Goal: Check status

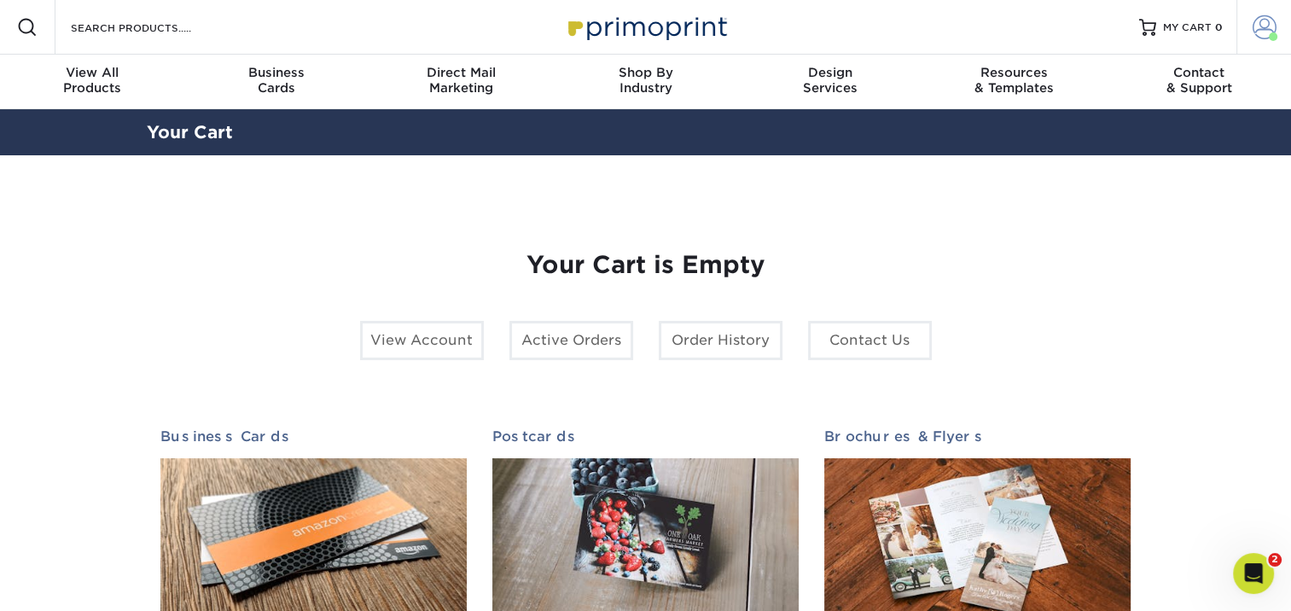
click at [1265, 28] on span at bounding box center [1265, 27] width 24 height 24
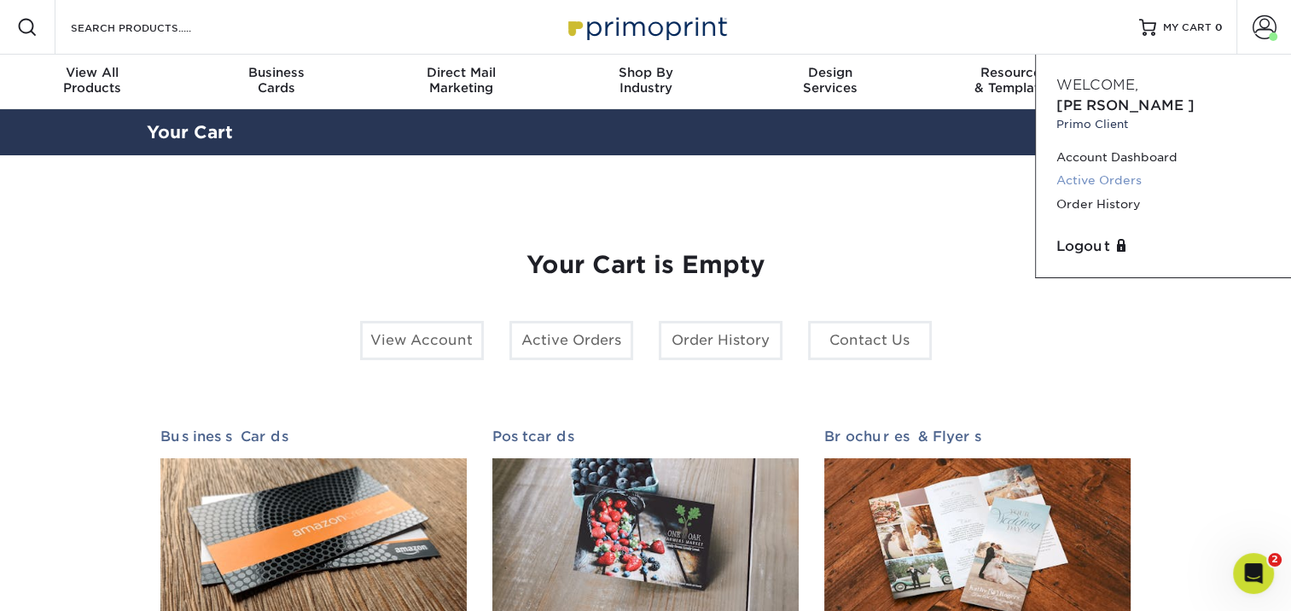
click at [1108, 169] on link "Active Orders" at bounding box center [1164, 180] width 214 height 23
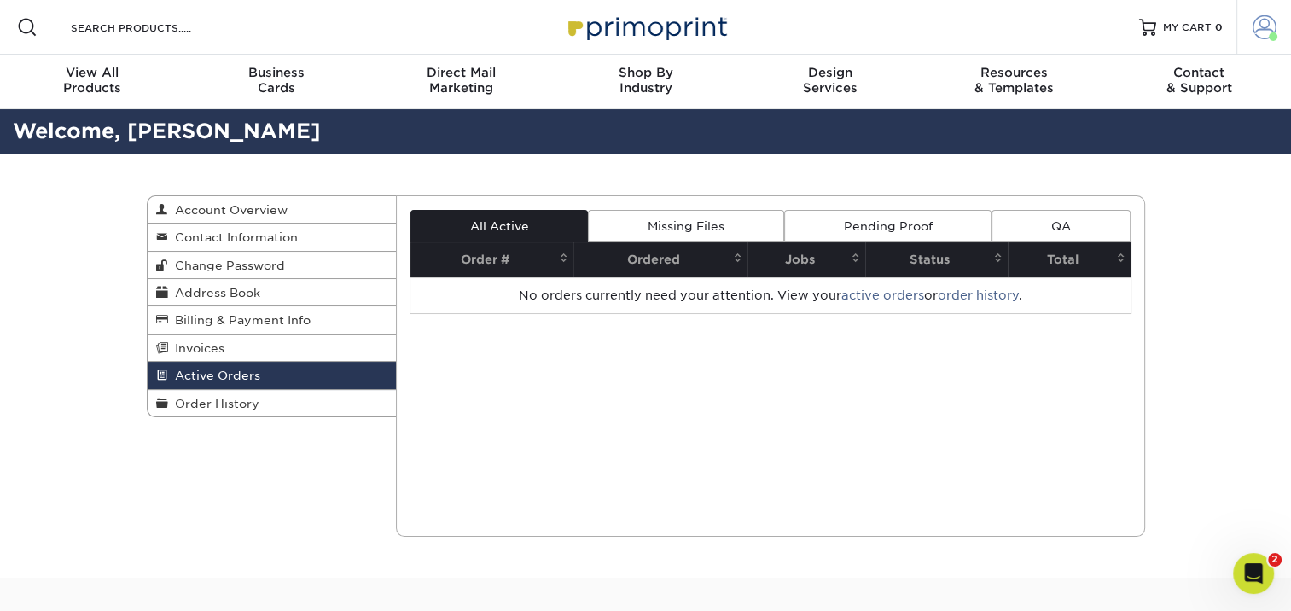
click at [1261, 39] on link "Account" at bounding box center [1264, 27] width 55 height 55
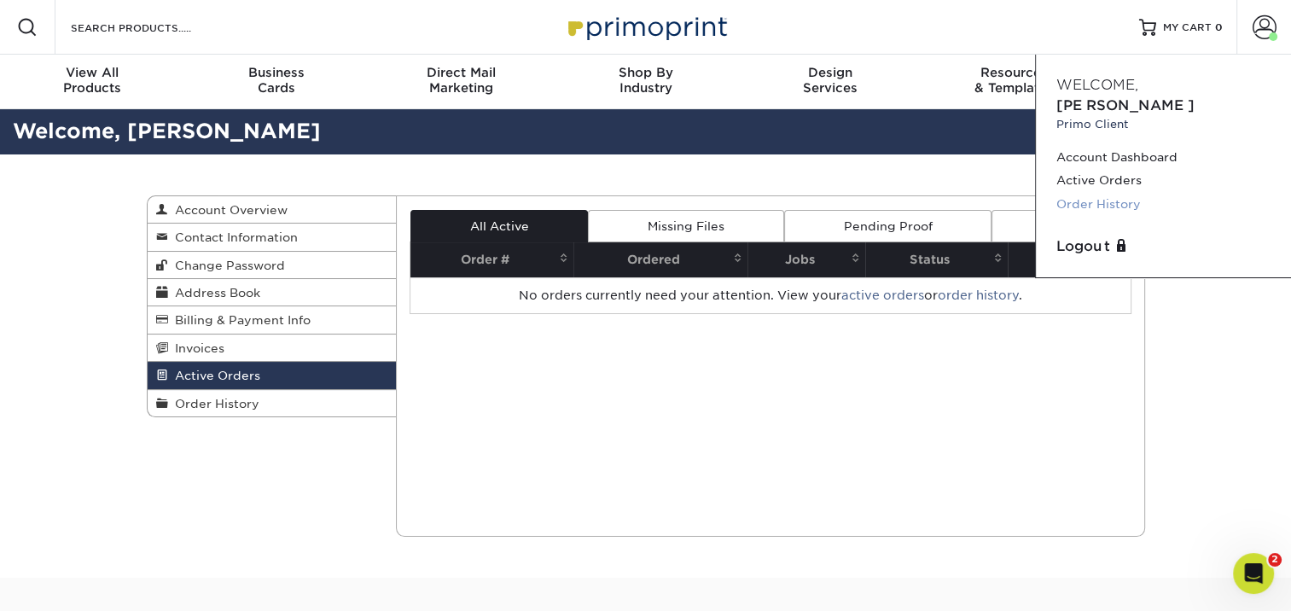
click at [1086, 193] on link "Order History" at bounding box center [1164, 204] width 214 height 23
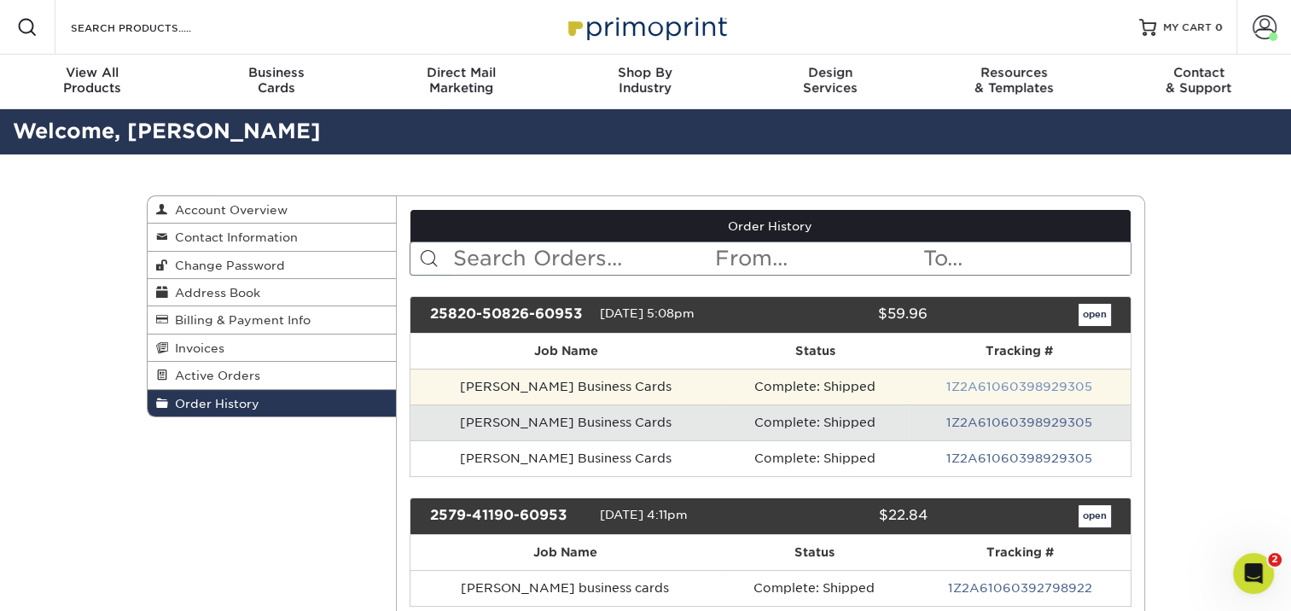
click at [1069, 391] on link "1Z2A61060398929305" at bounding box center [1020, 387] width 146 height 14
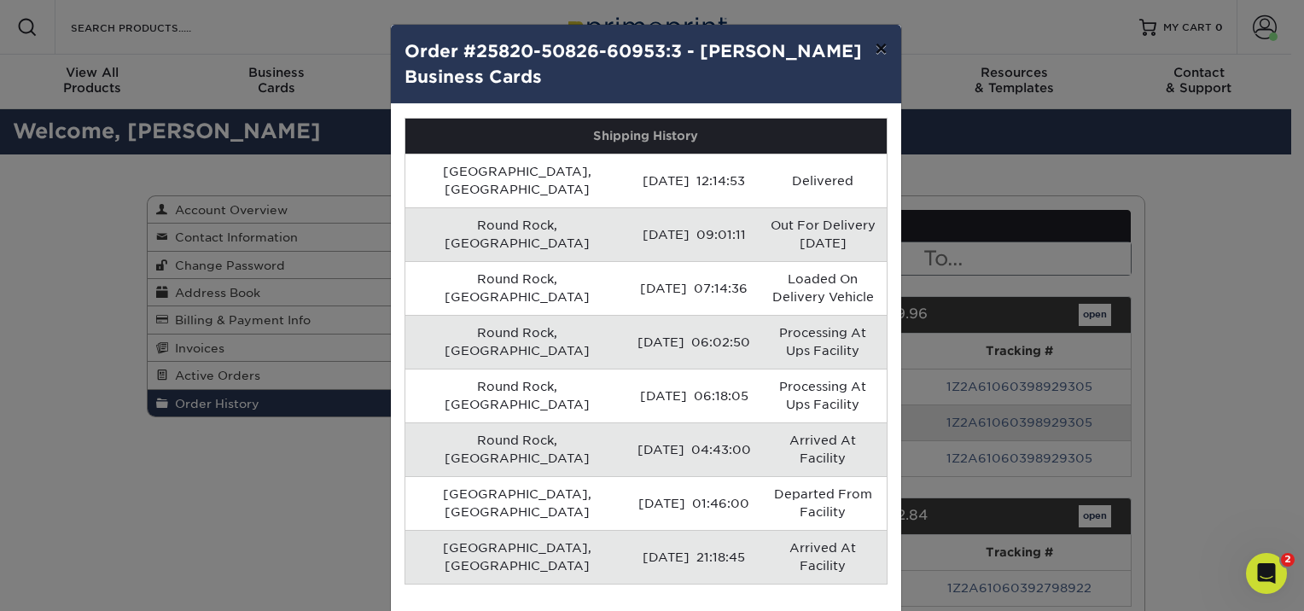
click at [879, 44] on button "×" at bounding box center [880, 49] width 39 height 48
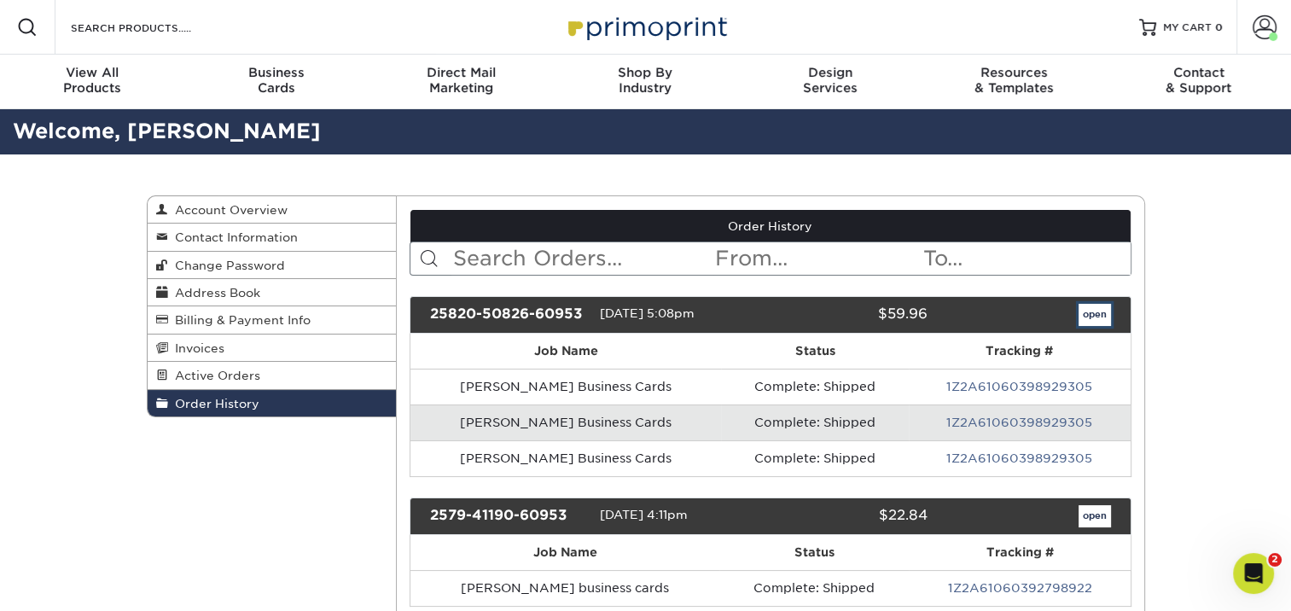
click at [1087, 307] on link "open" at bounding box center [1095, 315] width 32 height 22
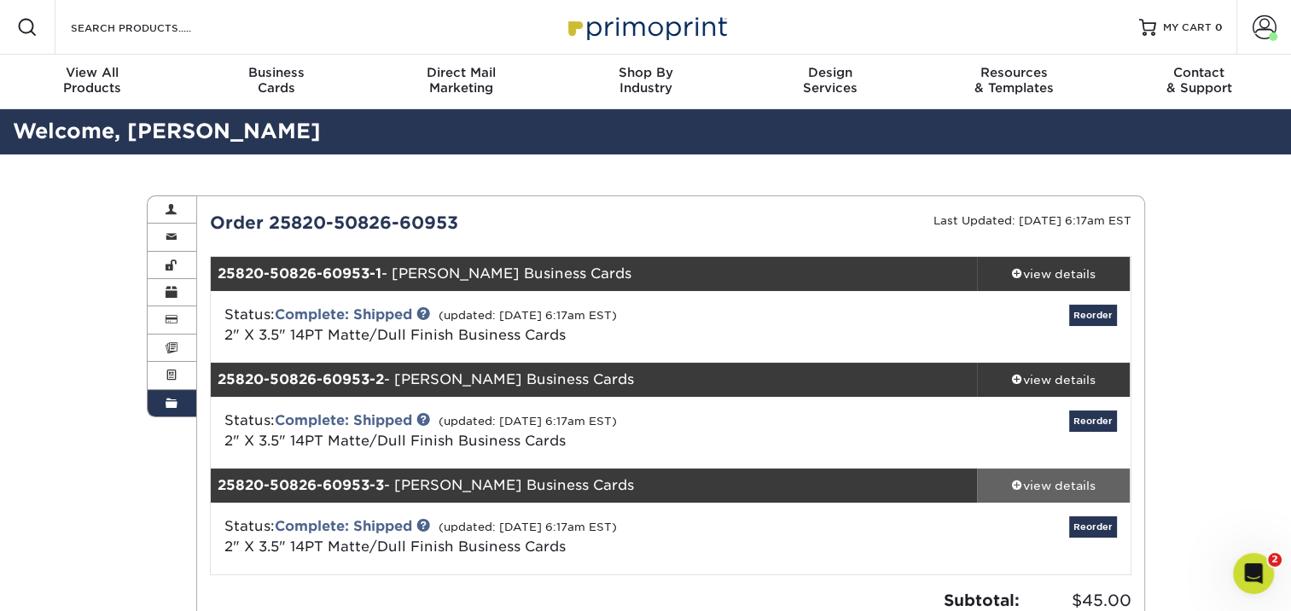
click at [1042, 485] on div "view details" at bounding box center [1054, 485] width 154 height 17
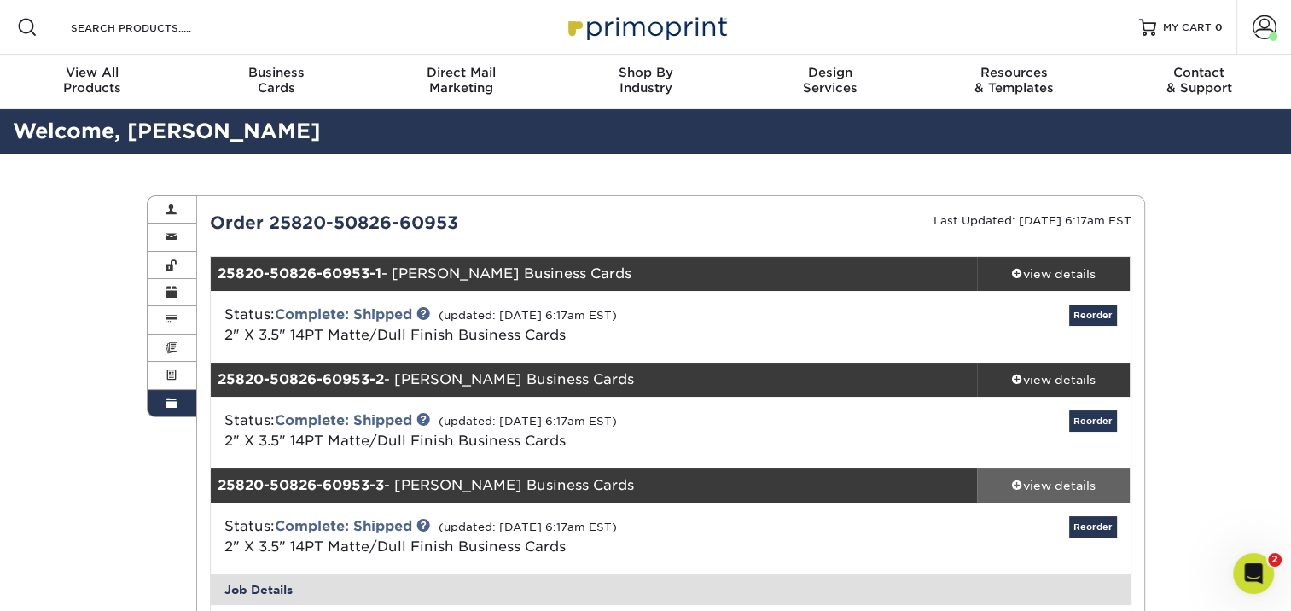
click at [1017, 484] on span at bounding box center [1017, 485] width 12 height 12
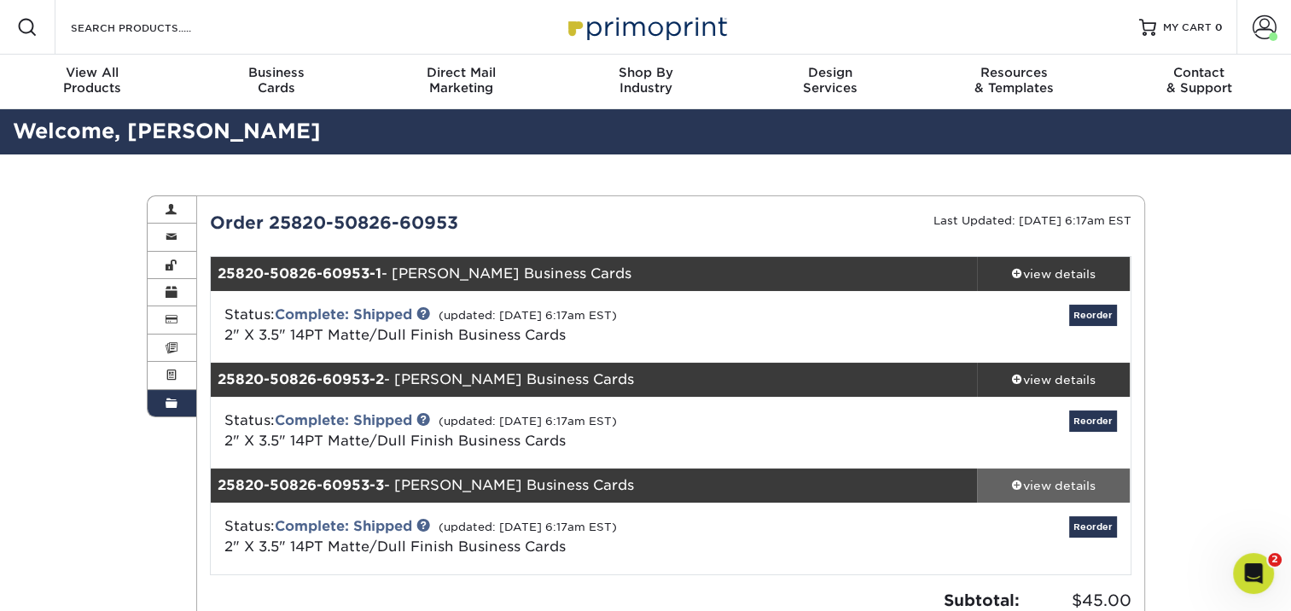
click at [1017, 484] on span at bounding box center [1017, 485] width 12 height 12
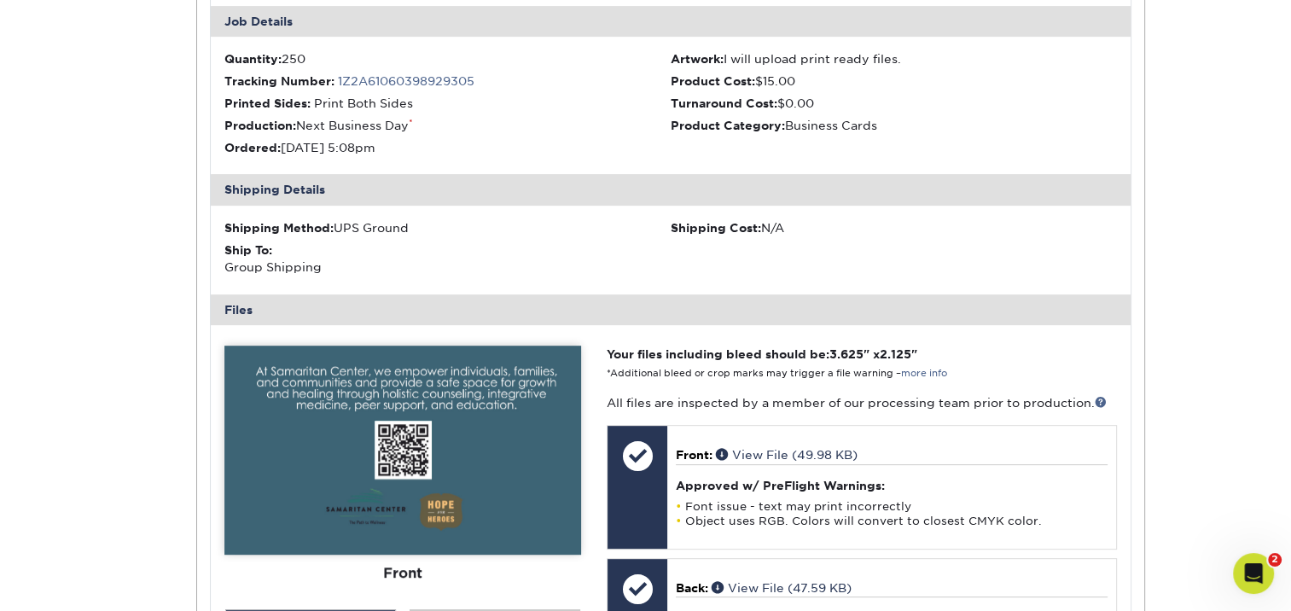
scroll to position [683, 0]
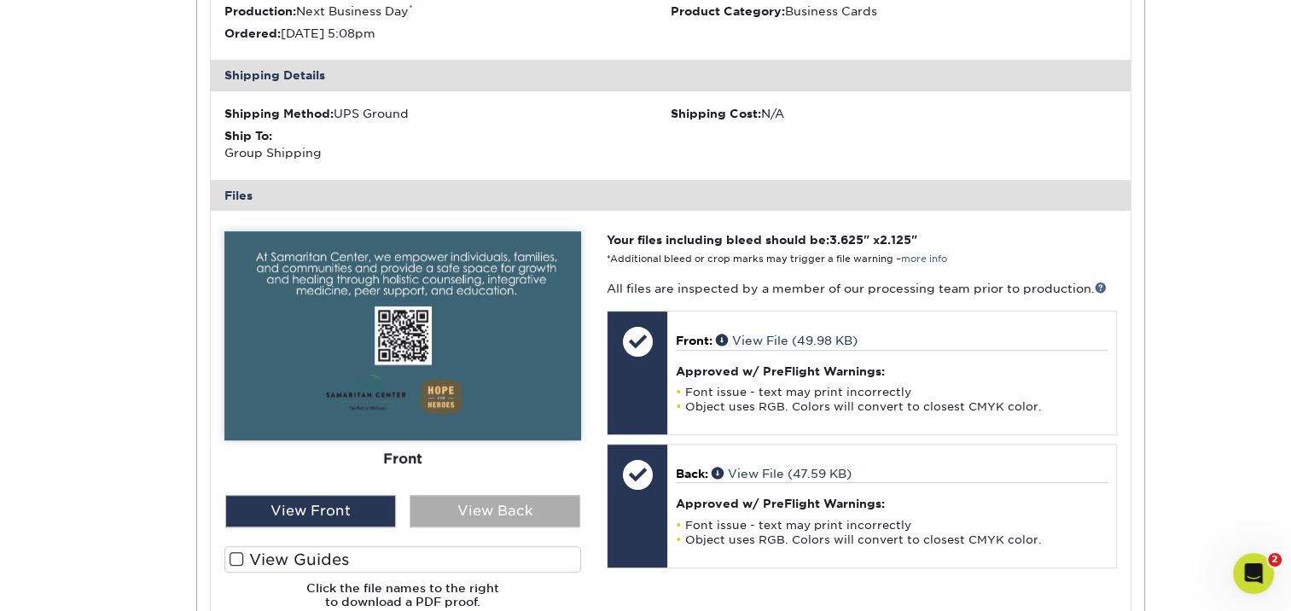
click at [461, 509] on div "View Back" at bounding box center [495, 511] width 171 height 32
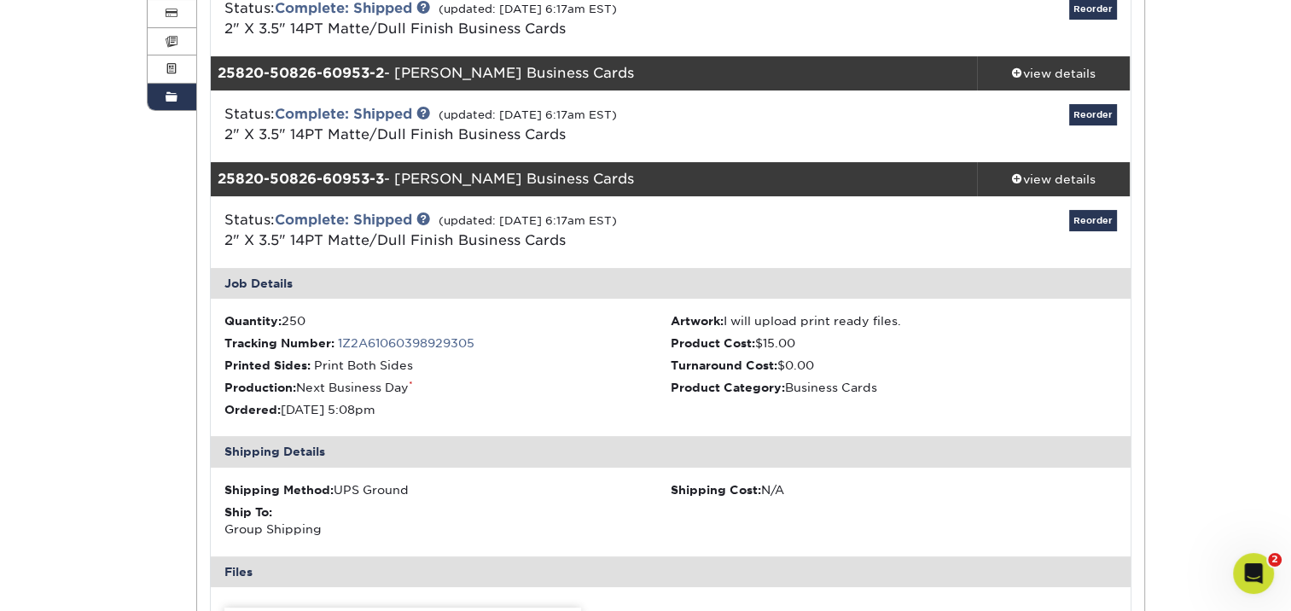
scroll to position [341, 0]
